Goal: Navigation & Orientation: Find specific page/section

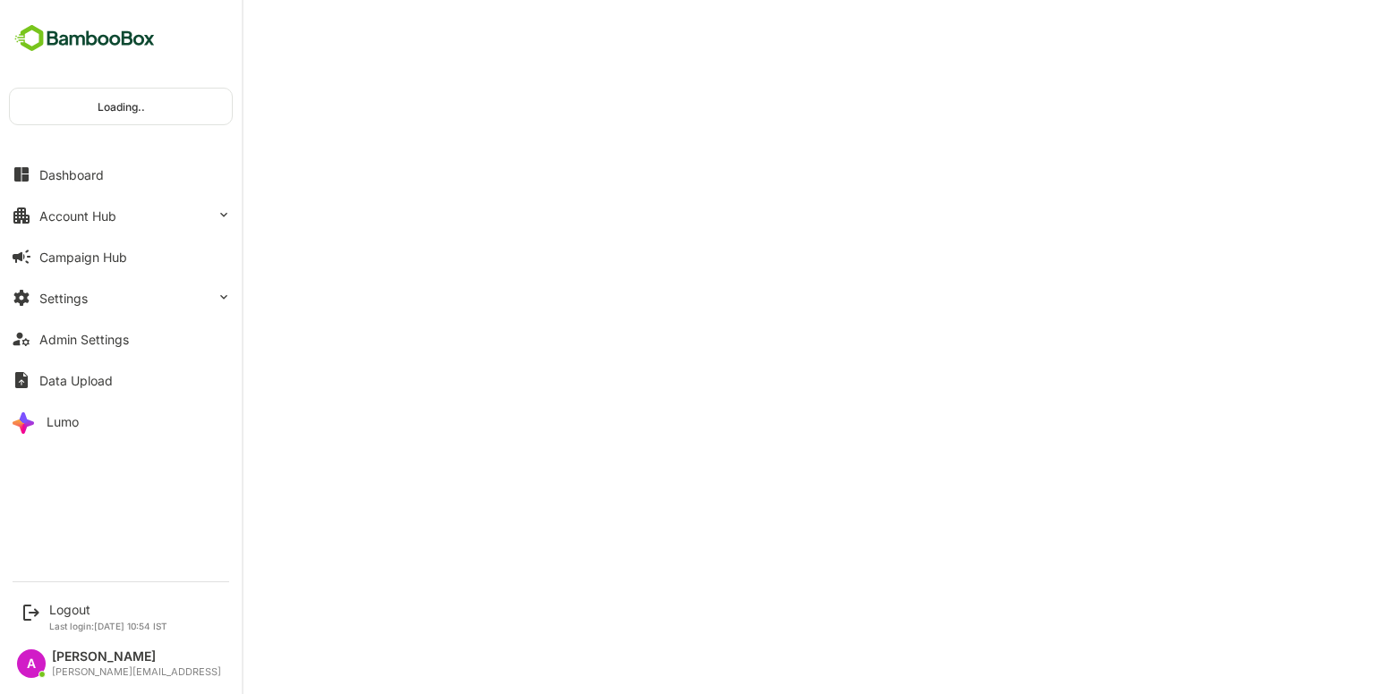
click at [92, 217] on div "Account Hub" at bounding box center [77, 216] width 77 height 15
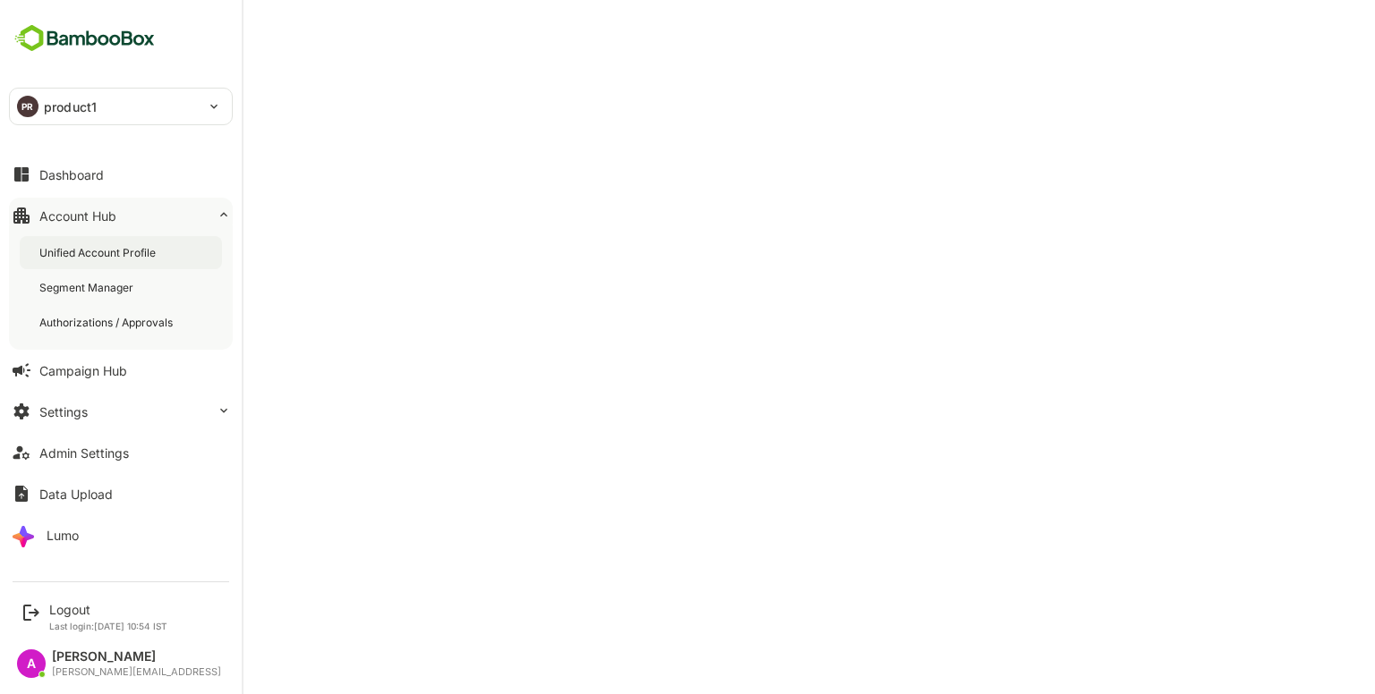
click at [136, 246] on div "Unified Account Profile" at bounding box center [99, 252] width 120 height 15
click at [82, 253] on div "Unified Account Profile" at bounding box center [100, 252] width 123 height 15
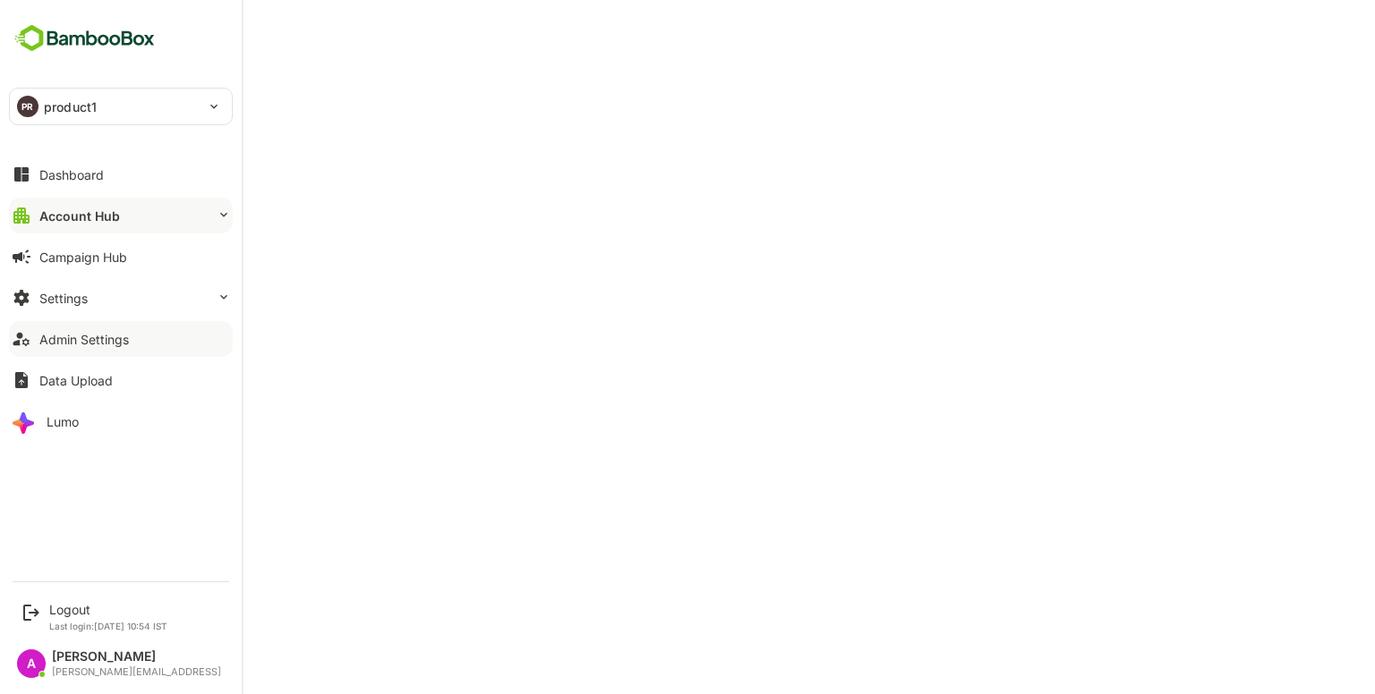
click at [43, 335] on div "Admin Settings" at bounding box center [83, 339] width 89 height 15
click at [68, 602] on div "Logout" at bounding box center [108, 609] width 118 height 15
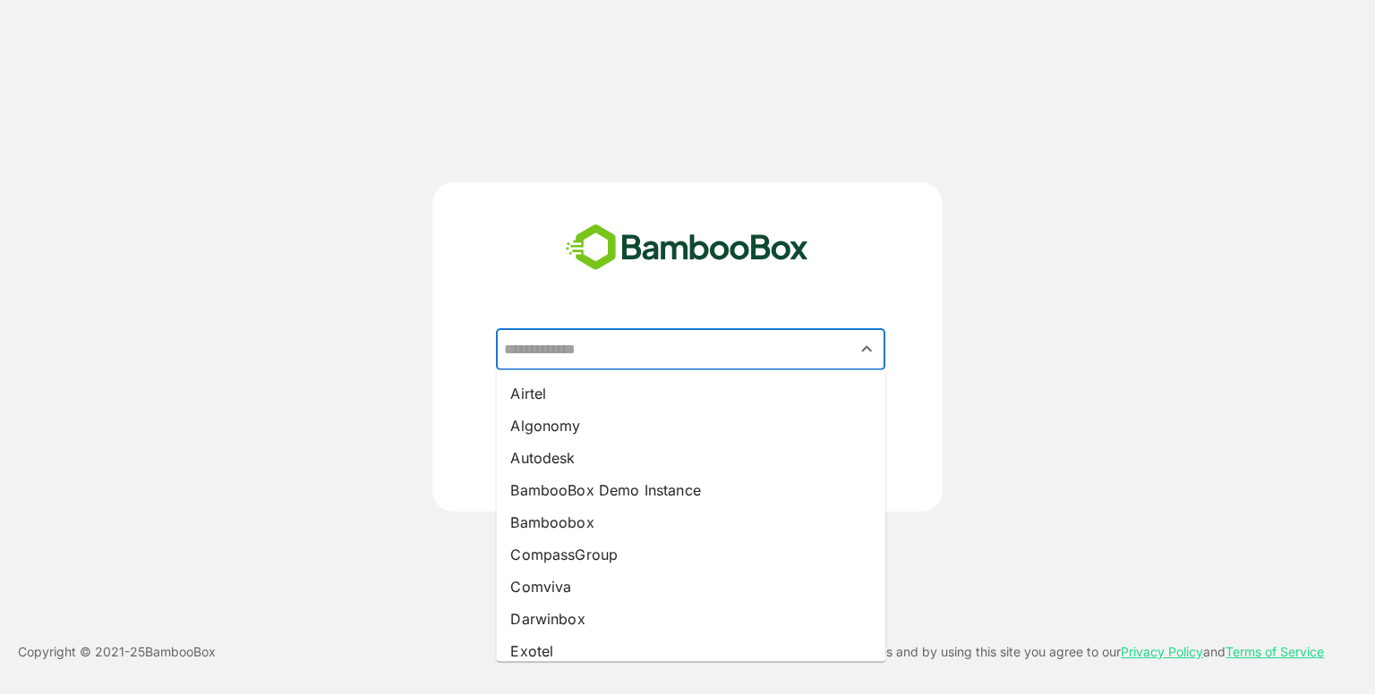
click at [731, 334] on input "text" at bounding box center [690, 350] width 382 height 34
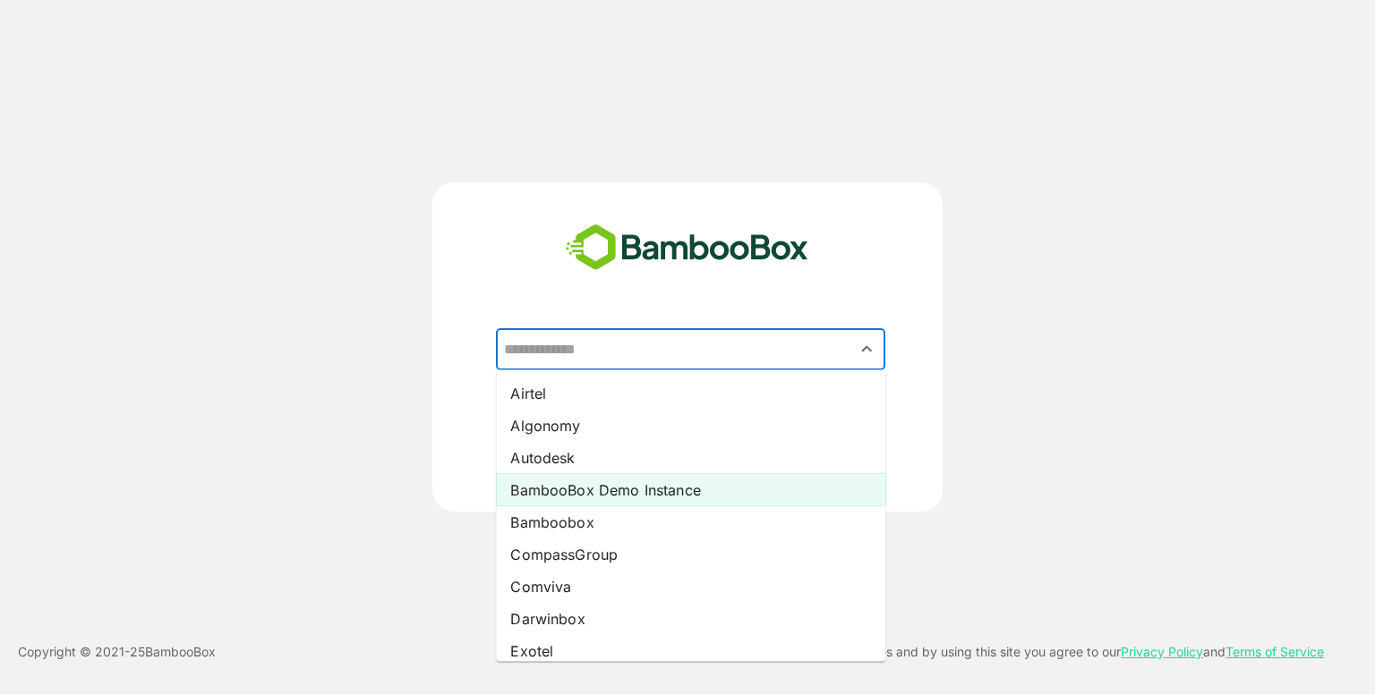
click at [650, 486] on li "BambooBox Demo Instance" at bounding box center [690, 490] width 389 height 32
type input "**********"
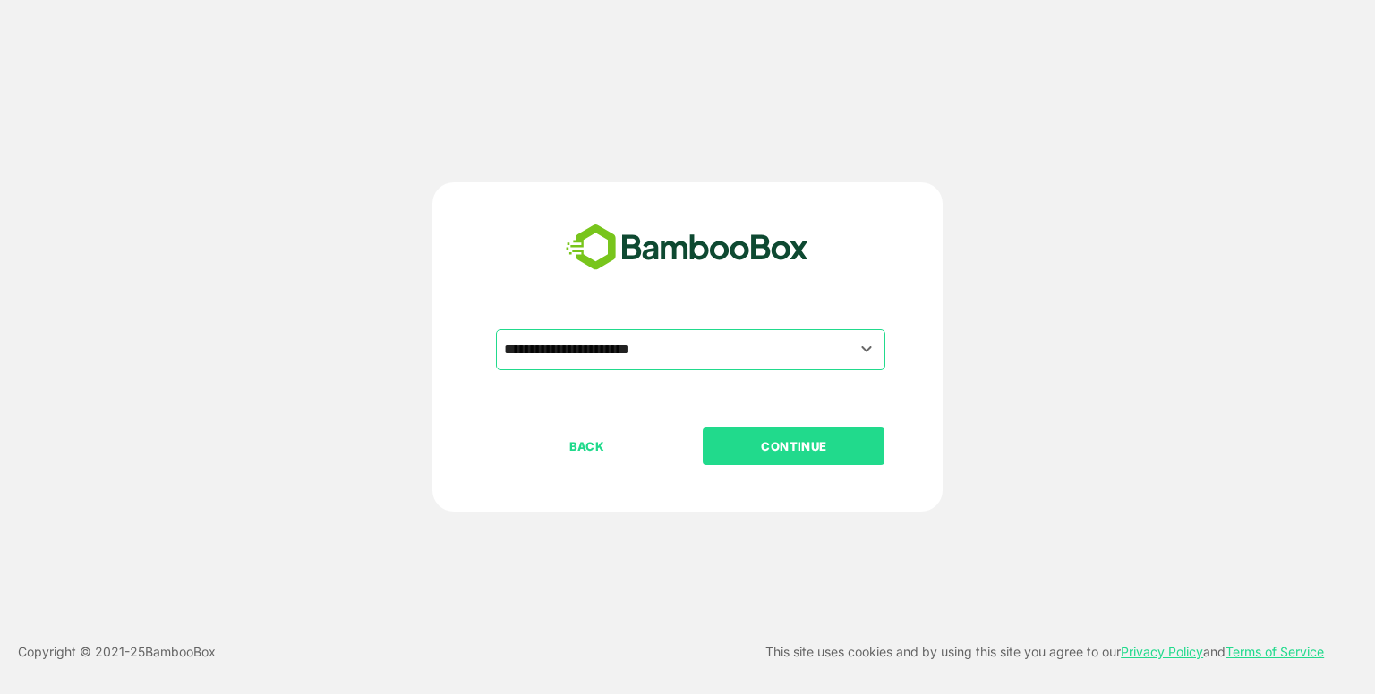
click at [825, 459] on button "CONTINUE" at bounding box center [794, 447] width 182 height 38
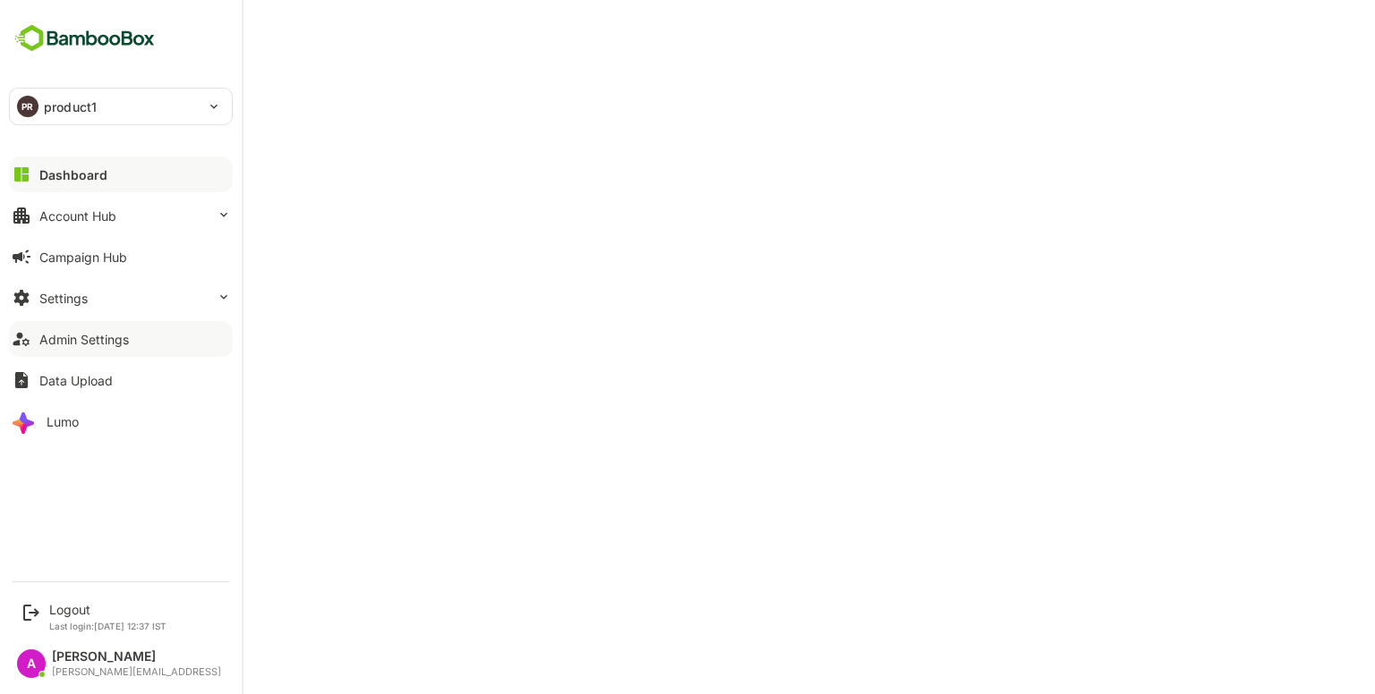
click at [115, 335] on div "Admin Settings" at bounding box center [83, 339] width 89 height 15
click at [79, 614] on div "Logout" at bounding box center [107, 609] width 117 height 15
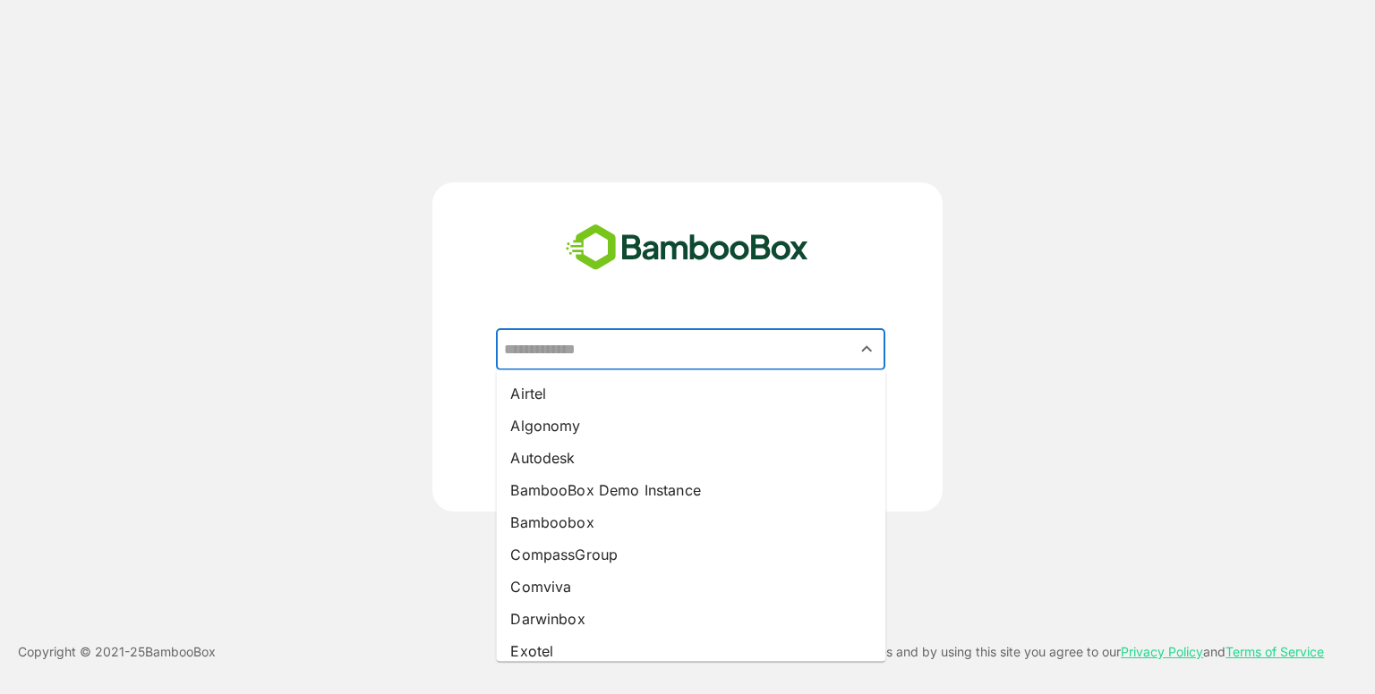
click at [682, 342] on input "text" at bounding box center [690, 350] width 382 height 34
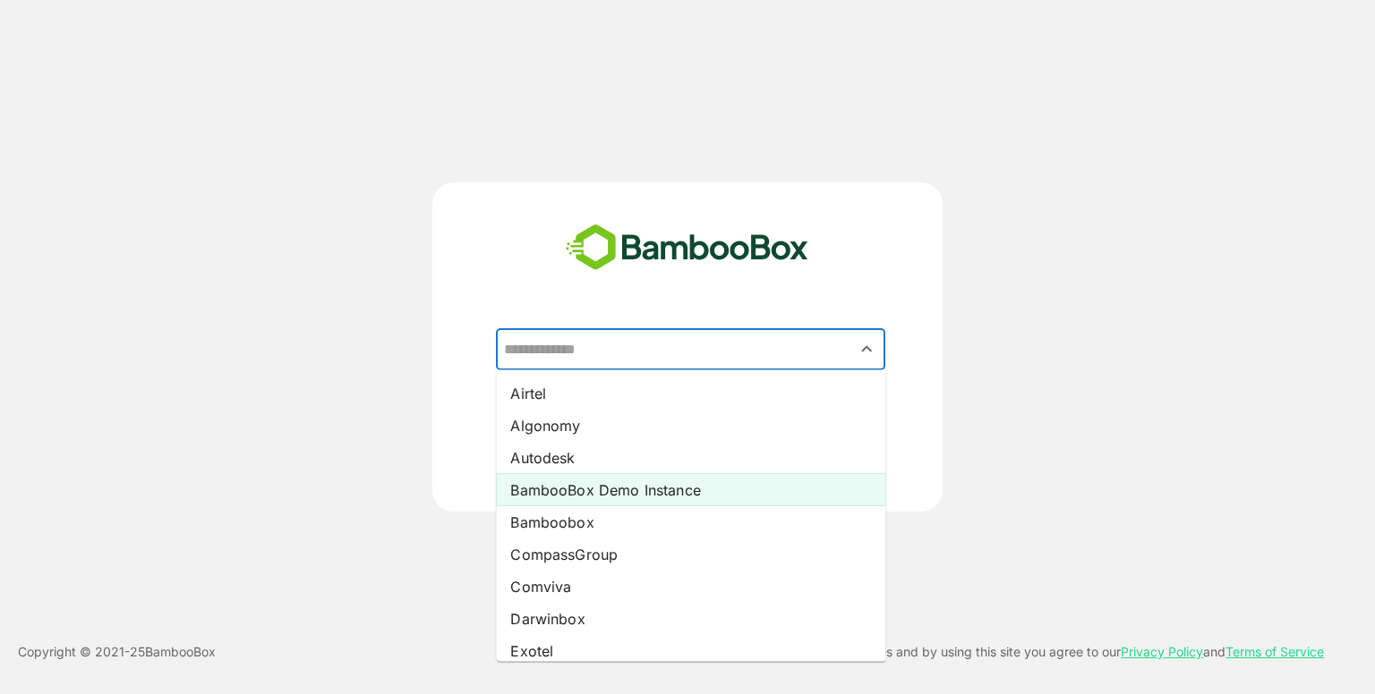
click at [642, 493] on li "BambooBox Demo Instance" at bounding box center [690, 490] width 389 height 32
type input "**********"
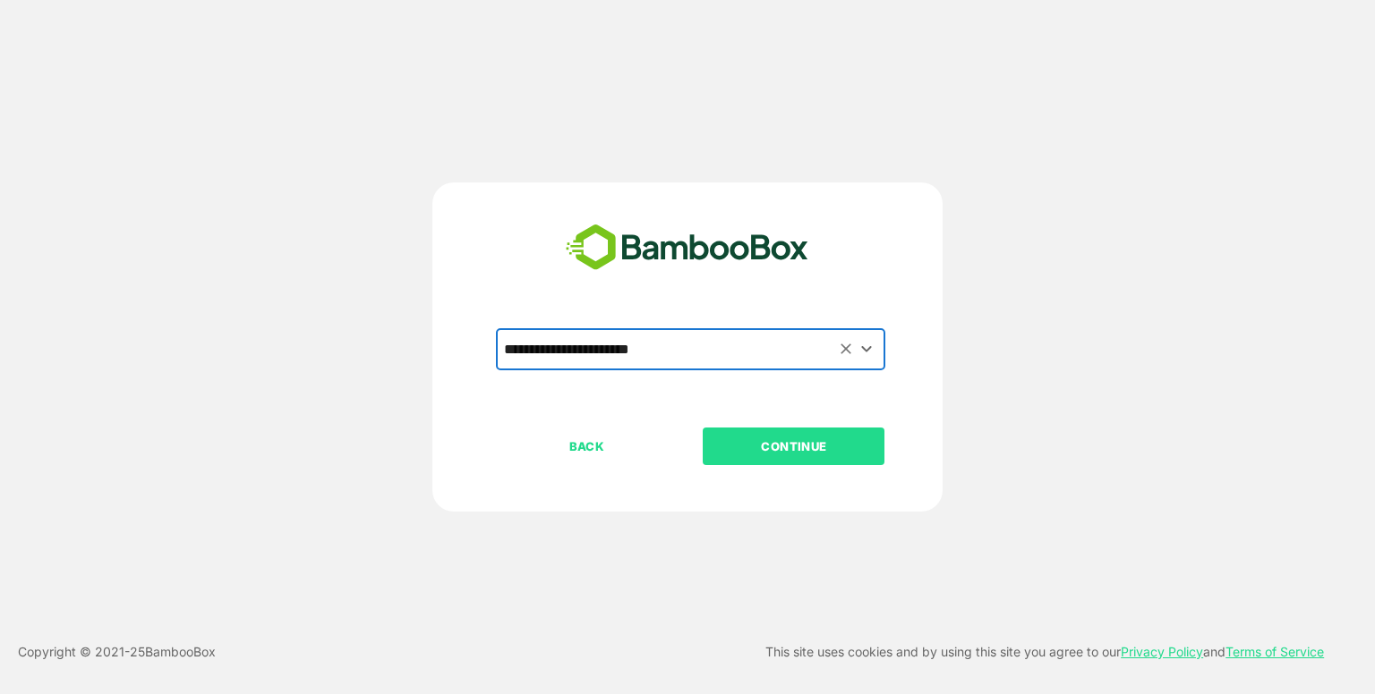
click at [821, 445] on p "CONTINUE" at bounding box center [793, 447] width 179 height 20
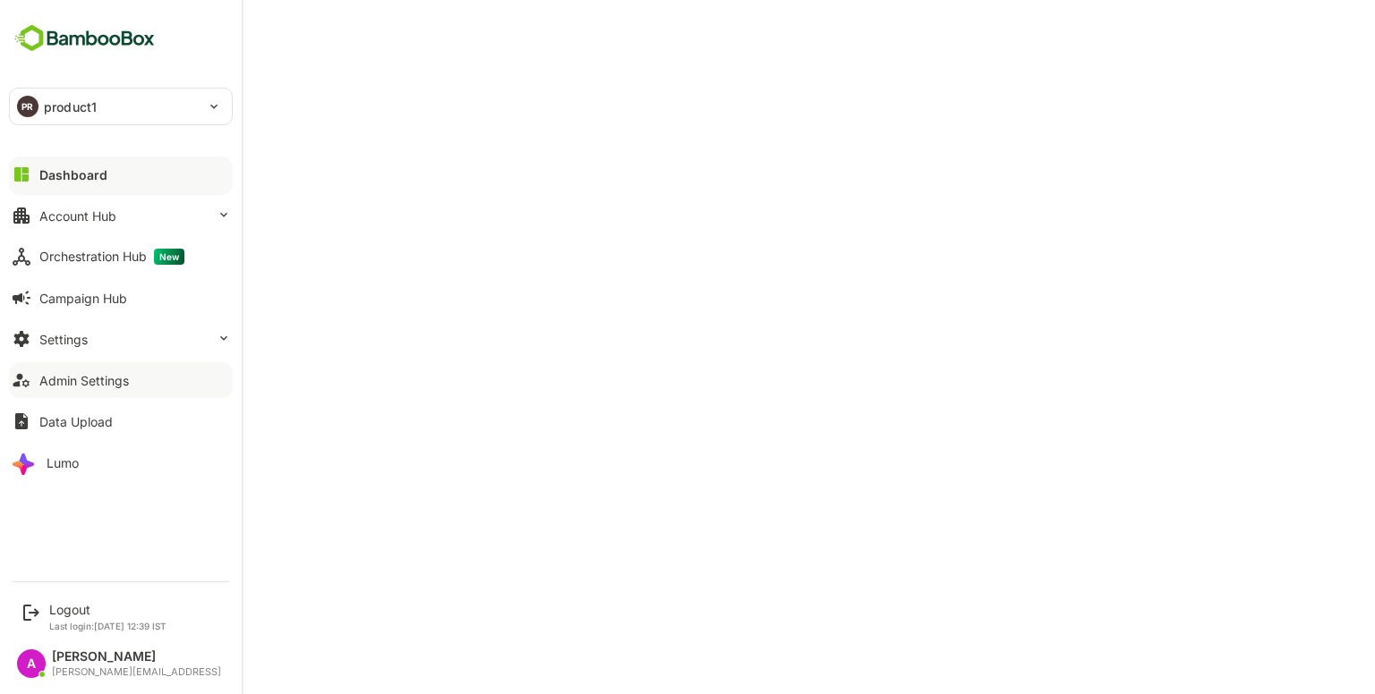
click at [114, 374] on div "Admin Settings" at bounding box center [83, 380] width 89 height 15
click at [148, 345] on button "Settings" at bounding box center [121, 339] width 224 height 36
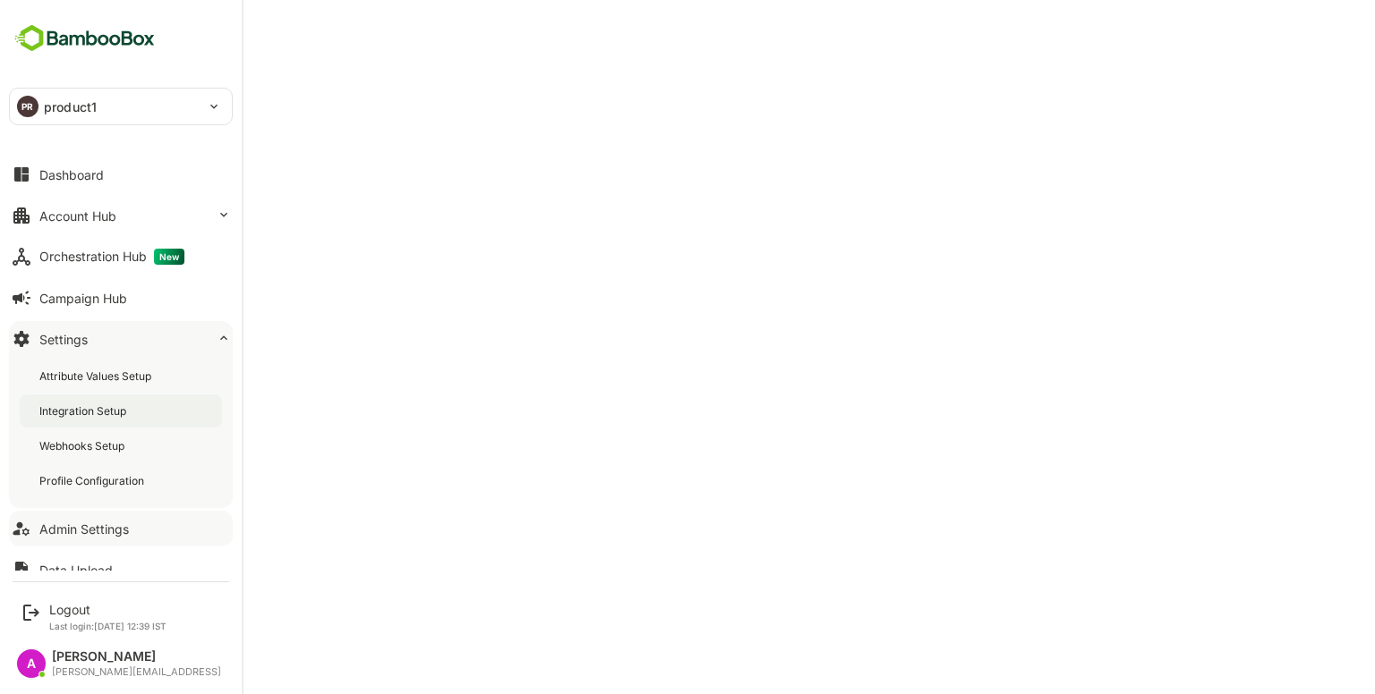
click at [116, 407] on div "Integration Setup" at bounding box center [84, 411] width 90 height 15
click at [127, 217] on button "Account Hub" at bounding box center [121, 216] width 224 height 36
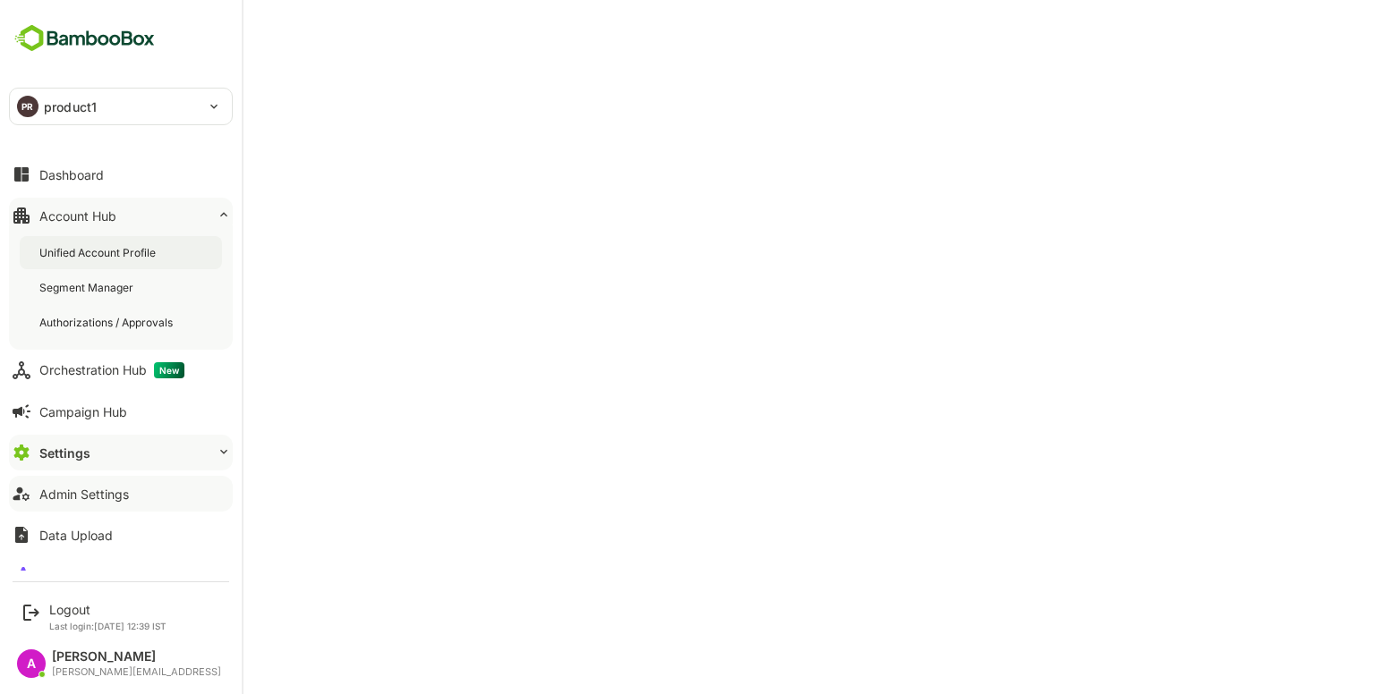
click at [129, 245] on div "Unified Account Profile" at bounding box center [99, 252] width 120 height 15
click at [96, 175] on div "Dashboard" at bounding box center [71, 174] width 64 height 15
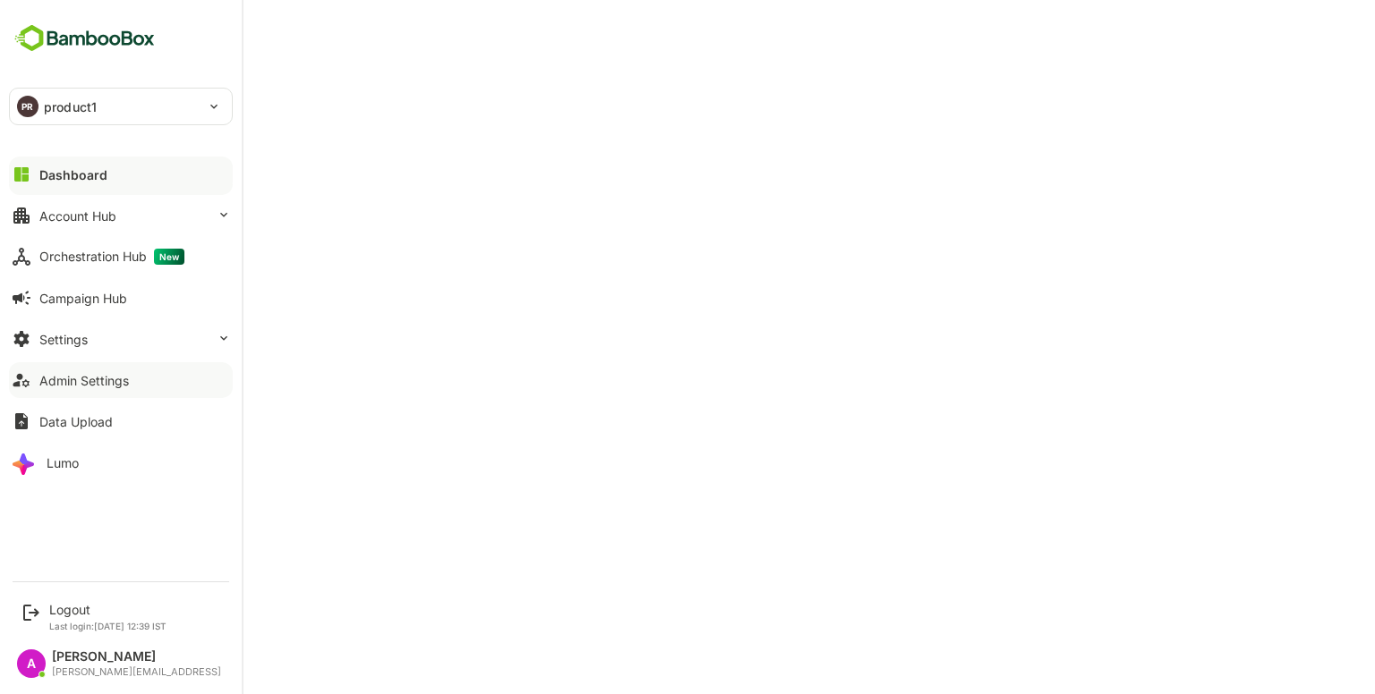
click at [95, 109] on p "product1" at bounding box center [70, 107] width 53 height 19
click at [139, 226] on button "Account Hub" at bounding box center [121, 216] width 224 height 36
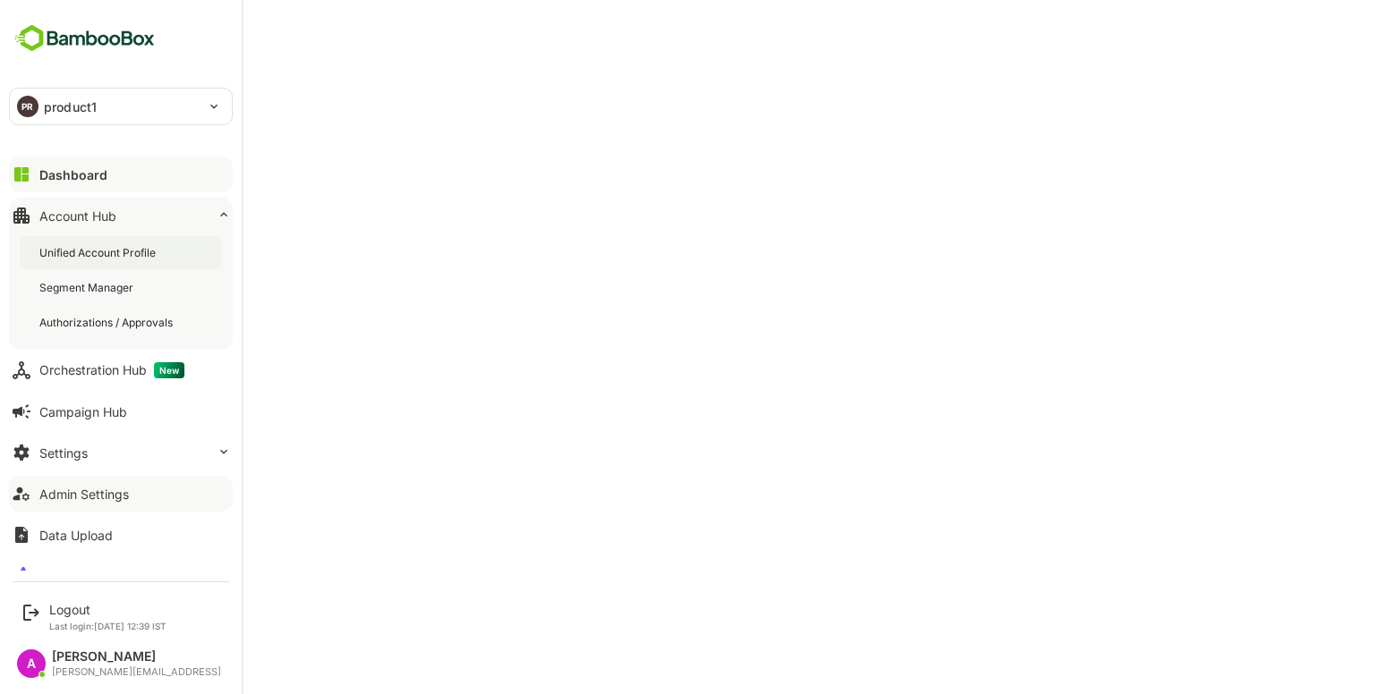
click at [145, 251] on div "Unified Account Profile" at bounding box center [99, 252] width 120 height 15
